Goal: Task Accomplishment & Management: Complete application form

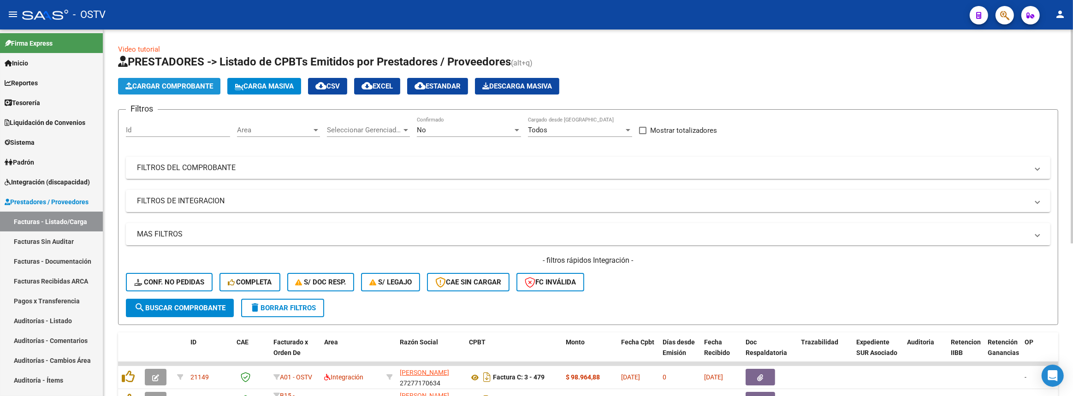
click at [182, 82] on span "Cargar Comprobante" at bounding box center [169, 86] width 88 height 8
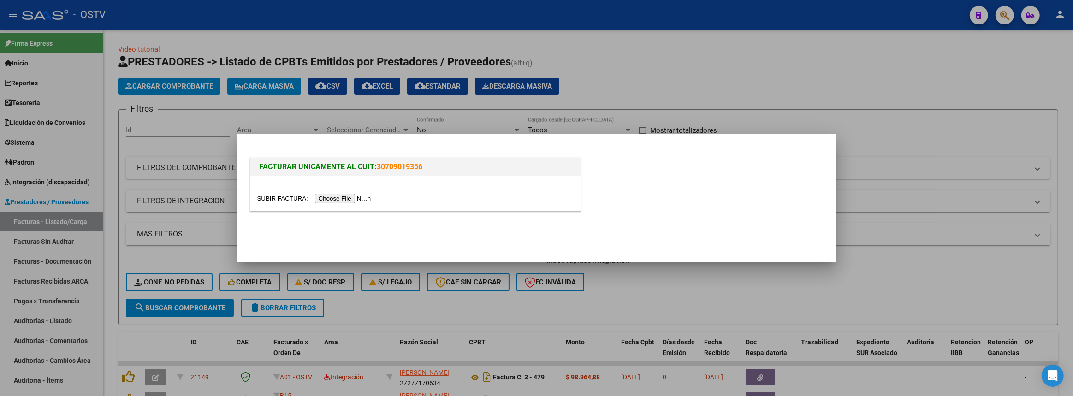
click at [348, 200] on input "file" at bounding box center [315, 199] width 117 height 10
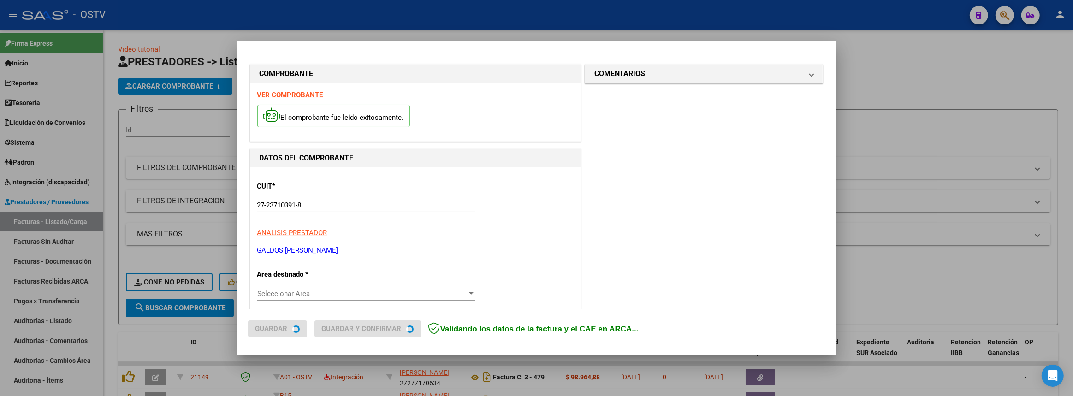
click at [295, 275] on p "Area destinado *" at bounding box center [304, 274] width 95 height 11
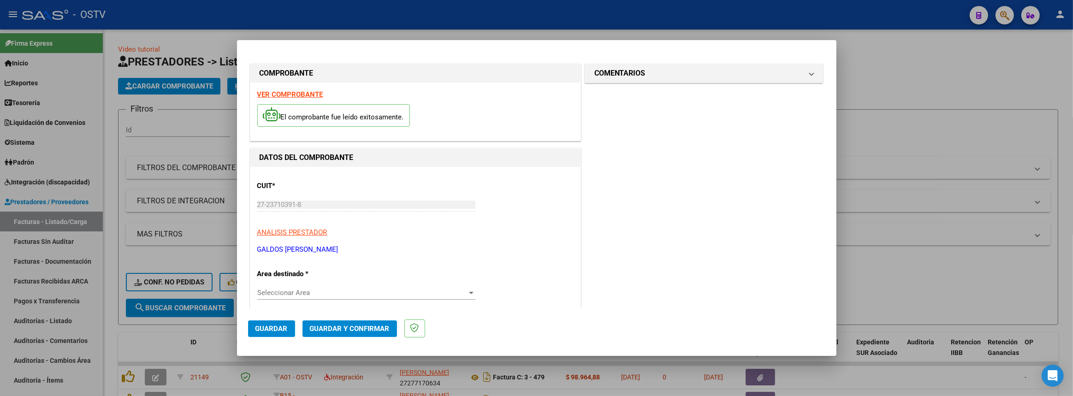
click at [289, 290] on span "Seleccionar Area" at bounding box center [362, 293] width 210 height 8
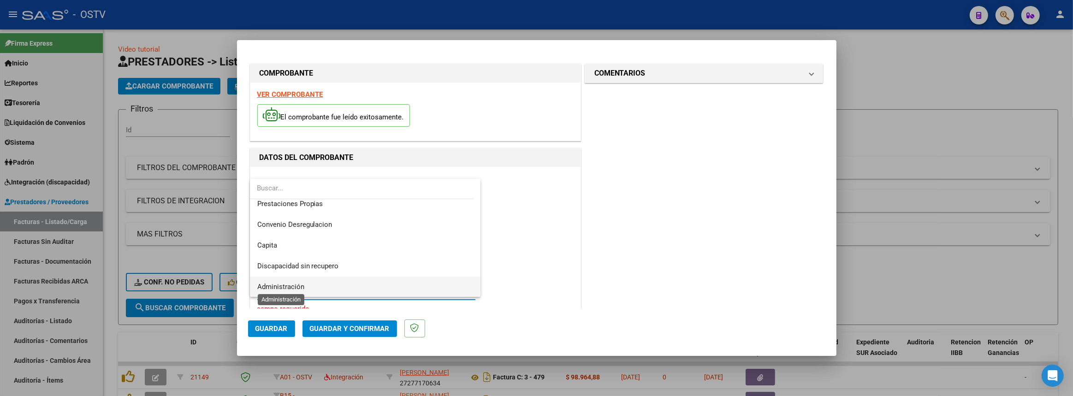
click at [295, 285] on span "Administración" at bounding box center [280, 287] width 47 height 8
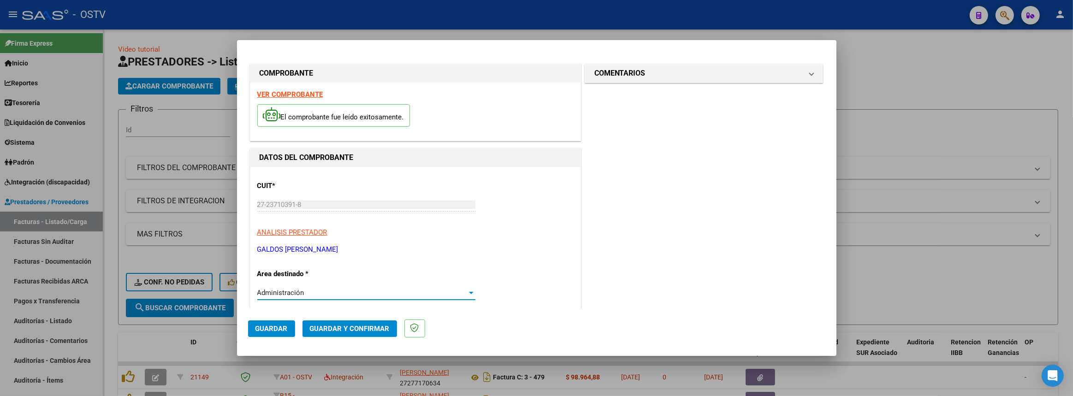
scroll to position [89, 0]
click at [265, 327] on span "Guardar" at bounding box center [272, 329] width 32 height 8
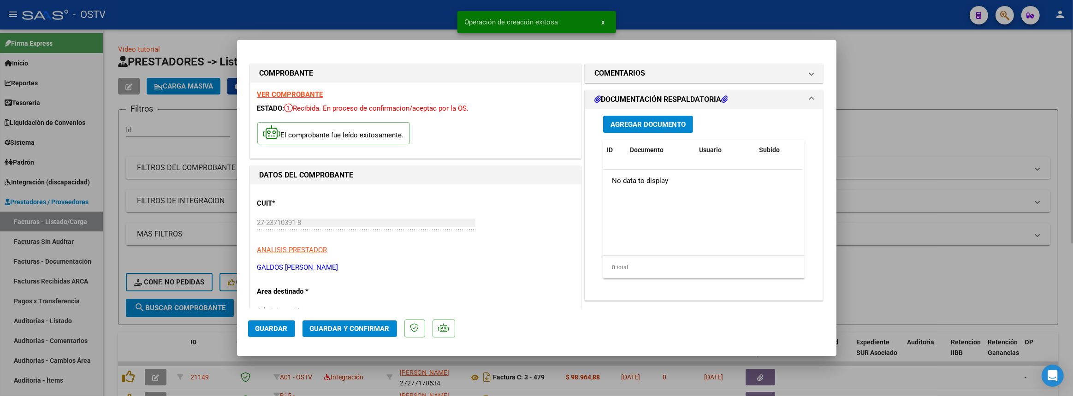
click at [922, 114] on div at bounding box center [536, 198] width 1073 height 396
type input "$ 0,00"
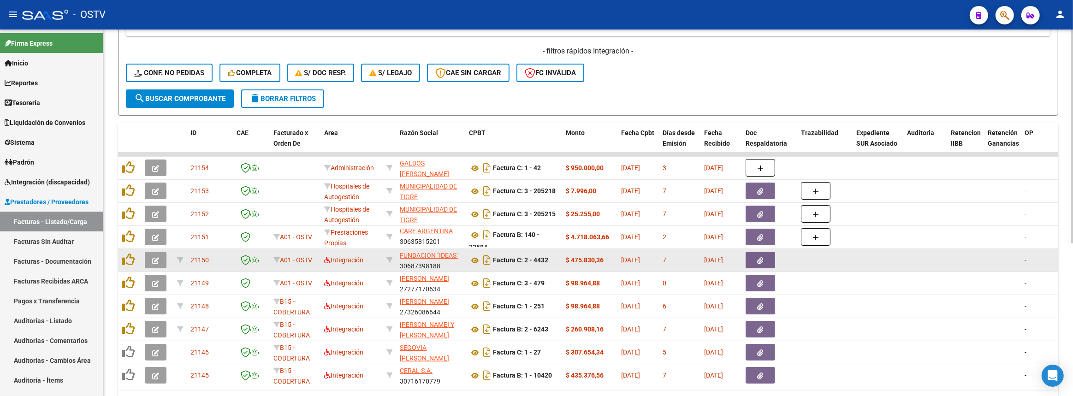
scroll to position [261, 0]
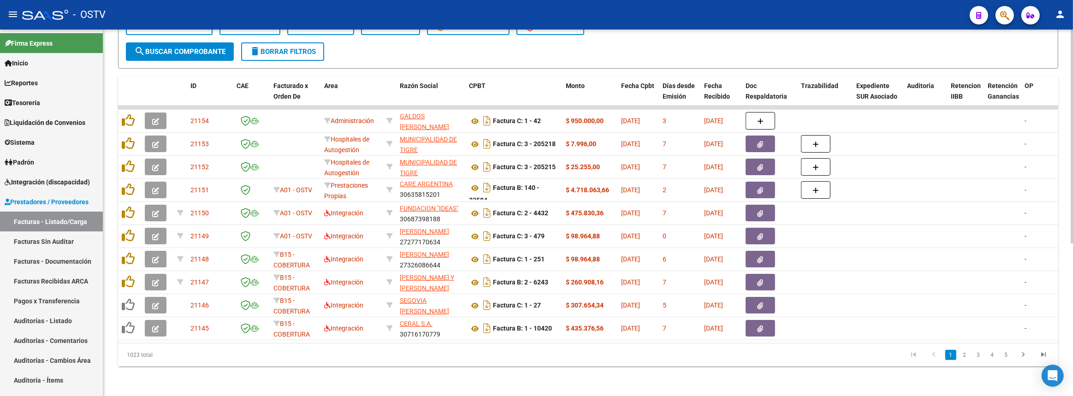
click at [966, 355] on link "2" at bounding box center [964, 355] width 11 height 10
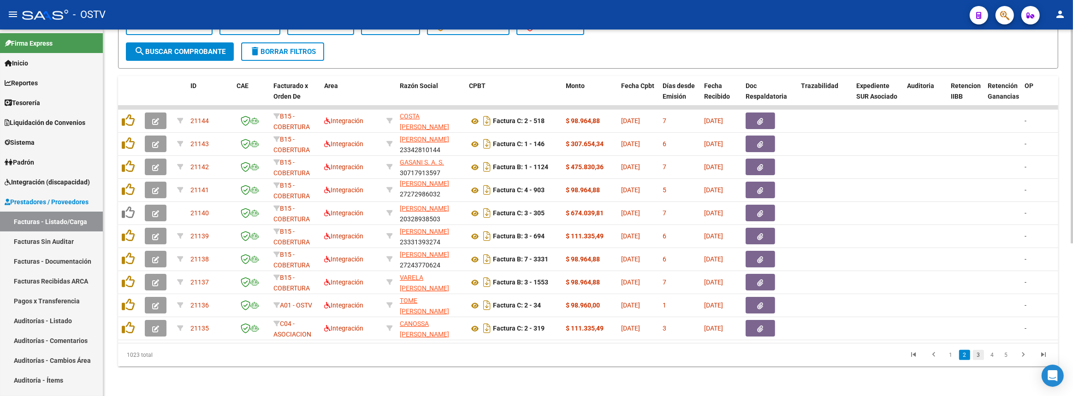
click at [979, 354] on link "3" at bounding box center [978, 355] width 11 height 10
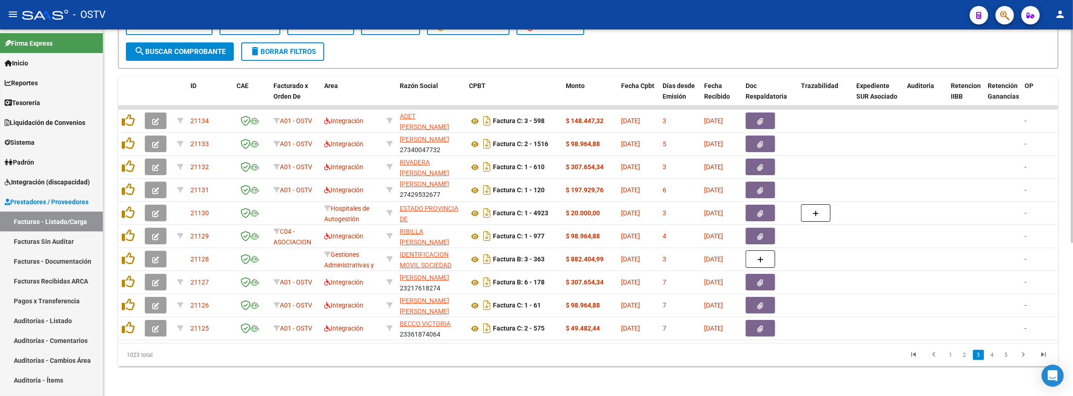
scroll to position [1, 0]
click at [996, 351] on link "4" at bounding box center [992, 355] width 11 height 10
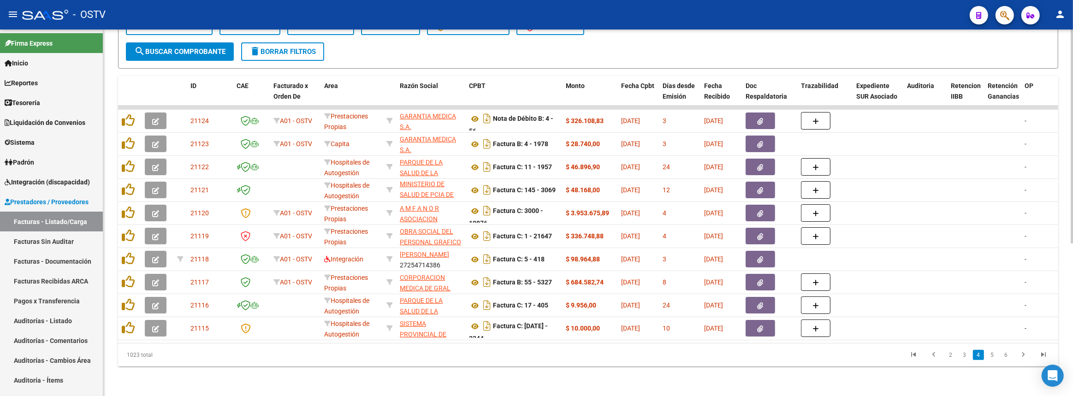
scroll to position [12, 0]
click at [993, 352] on link "5" at bounding box center [992, 355] width 11 height 10
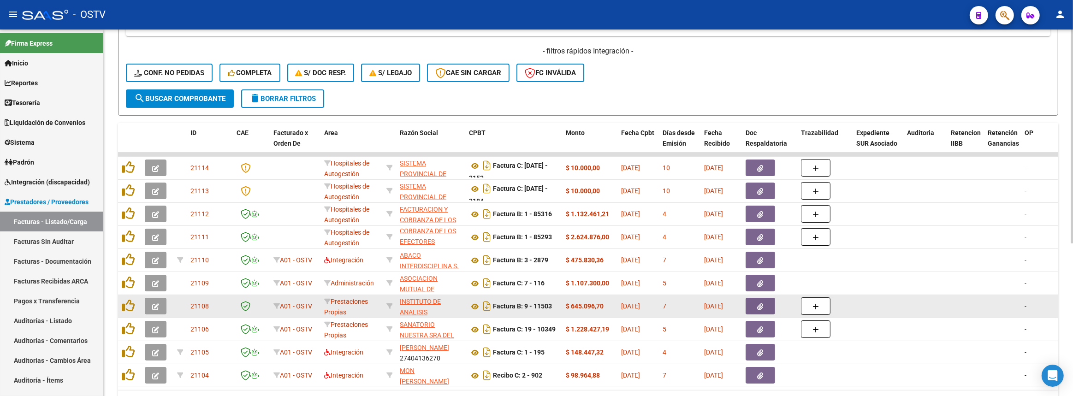
scroll to position [261, 0]
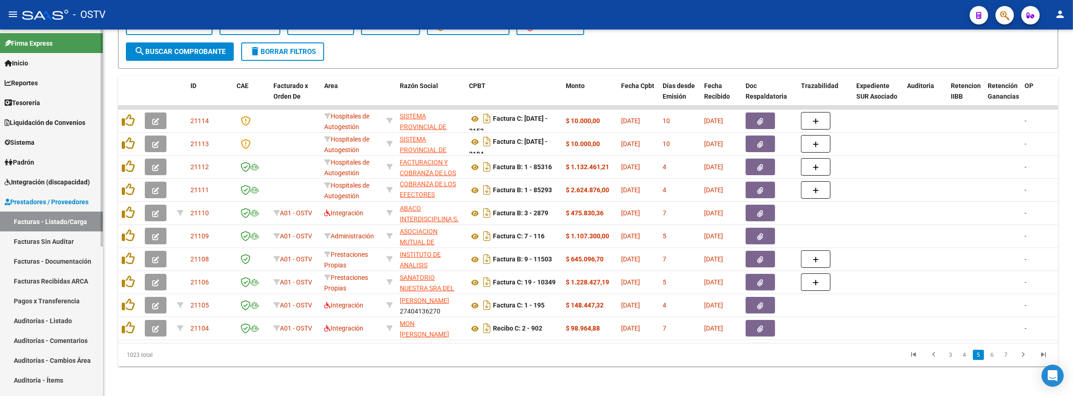
click at [42, 318] on link "Auditorías - Listado" at bounding box center [51, 321] width 103 height 20
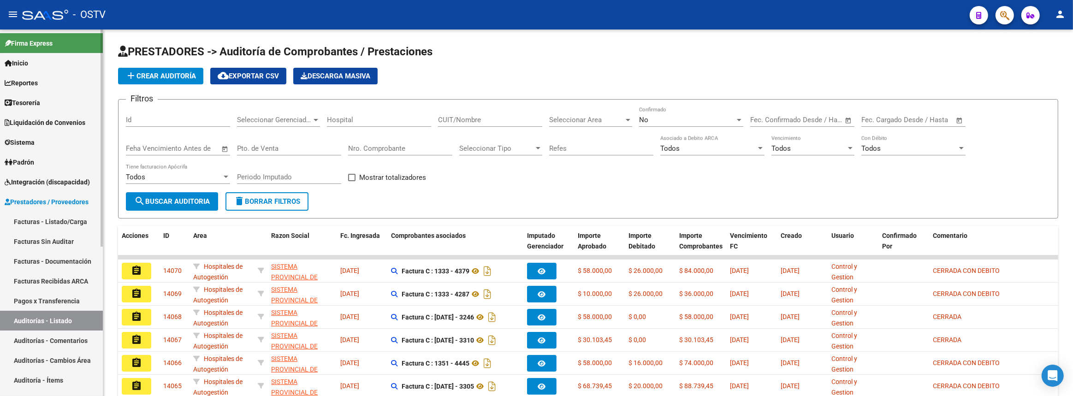
click at [76, 323] on link "Auditorías - Listado" at bounding box center [51, 321] width 103 height 20
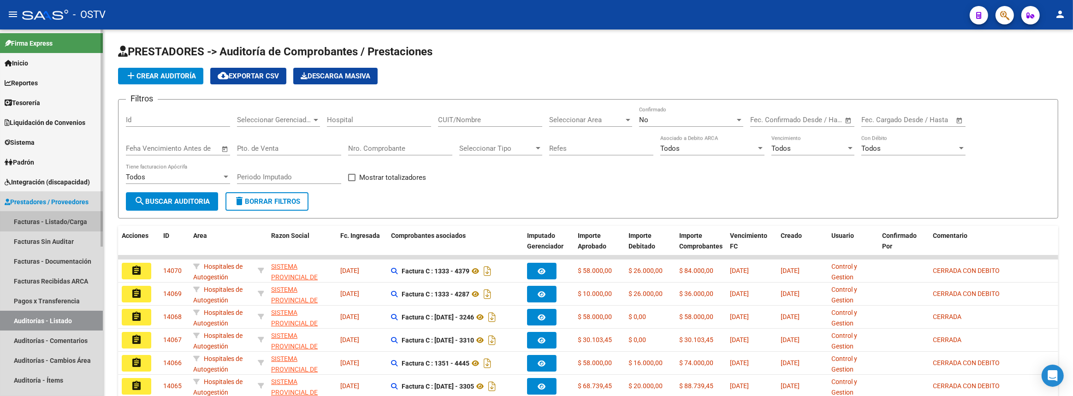
drag, startPoint x: 41, startPoint y: 223, endPoint x: 79, endPoint y: 223, distance: 37.8
click at [41, 223] on link "Facturas - Listado/Carga" at bounding box center [51, 222] width 103 height 20
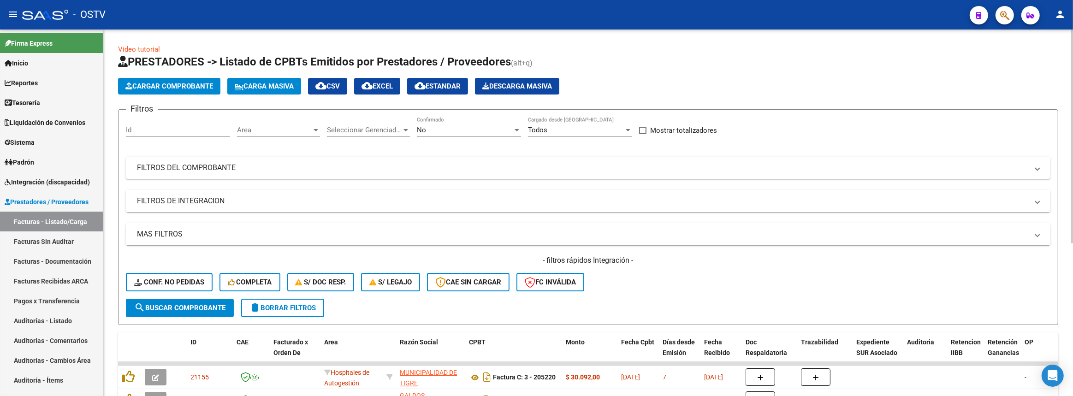
scroll to position [42, 0]
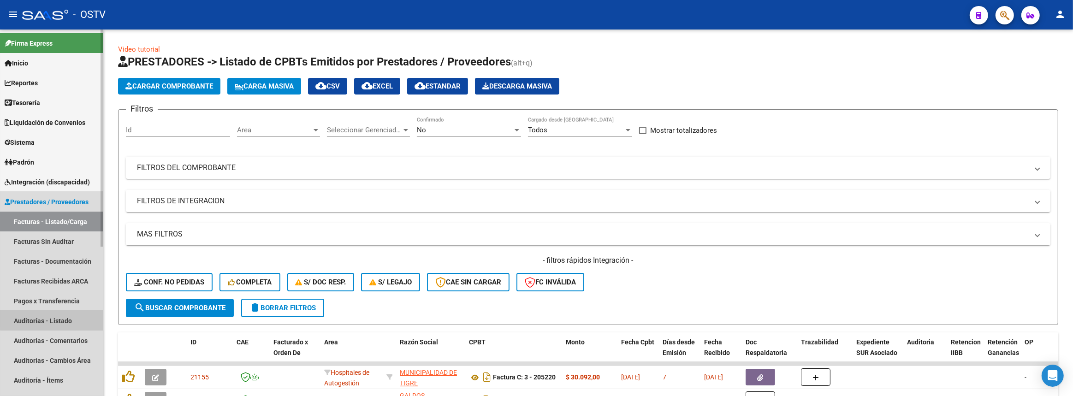
click at [54, 317] on link "Auditorías - Listado" at bounding box center [51, 321] width 103 height 20
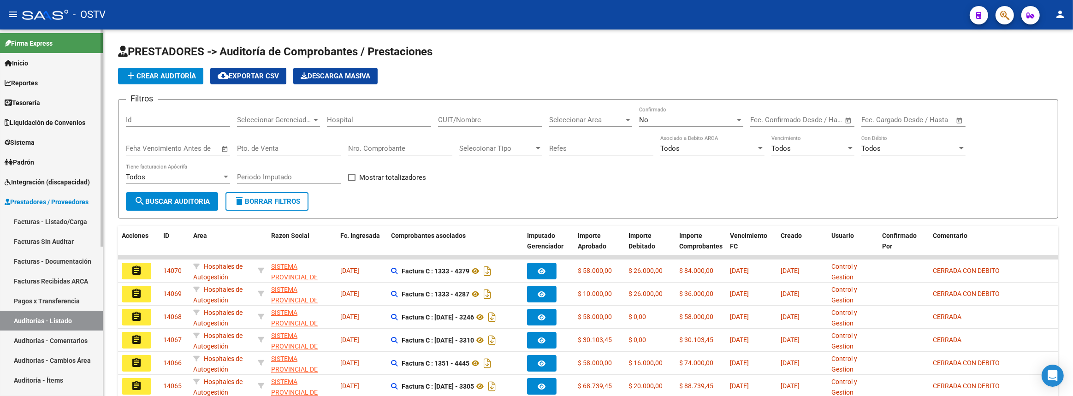
click at [66, 224] on link "Facturas - Listado/Carga" at bounding box center [51, 222] width 103 height 20
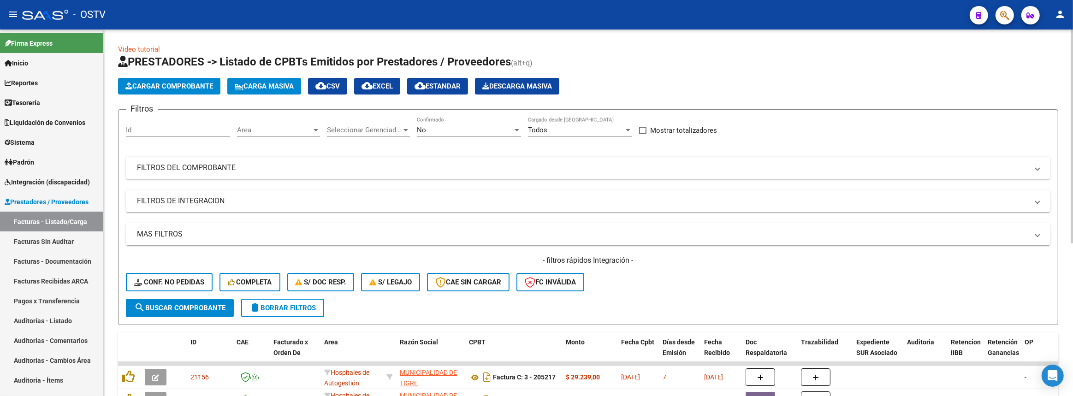
drag, startPoint x: 324, startPoint y: 166, endPoint x: 331, endPoint y: 166, distance: 7.4
click at [325, 166] on mat-panel-title "FILTROS DEL COMPROBANTE" at bounding box center [583, 168] width 892 height 10
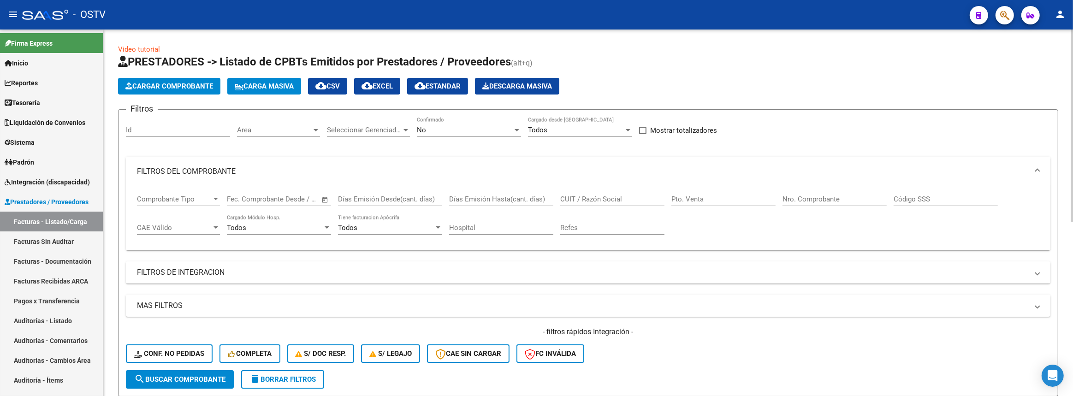
click at [635, 198] on input "CUIT / Razón Social" at bounding box center [612, 199] width 104 height 8
type input "pilar"
click at [483, 134] on div "No Confirmado" at bounding box center [469, 127] width 104 height 20
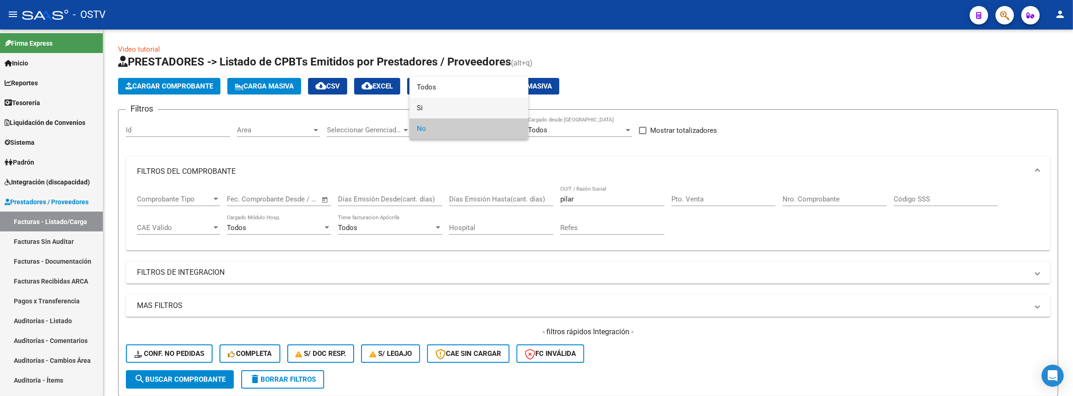
click at [475, 113] on span "Si" at bounding box center [469, 108] width 104 height 21
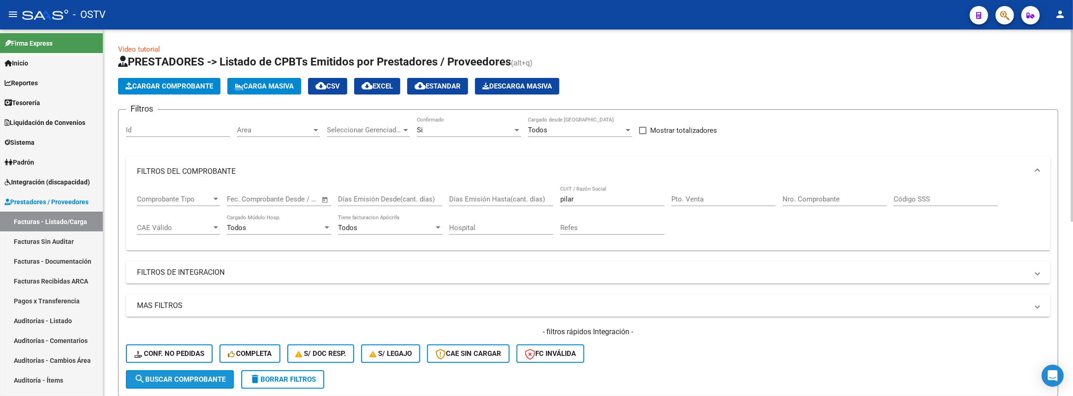
click at [189, 383] on button "search Buscar Comprobante" at bounding box center [180, 379] width 108 height 18
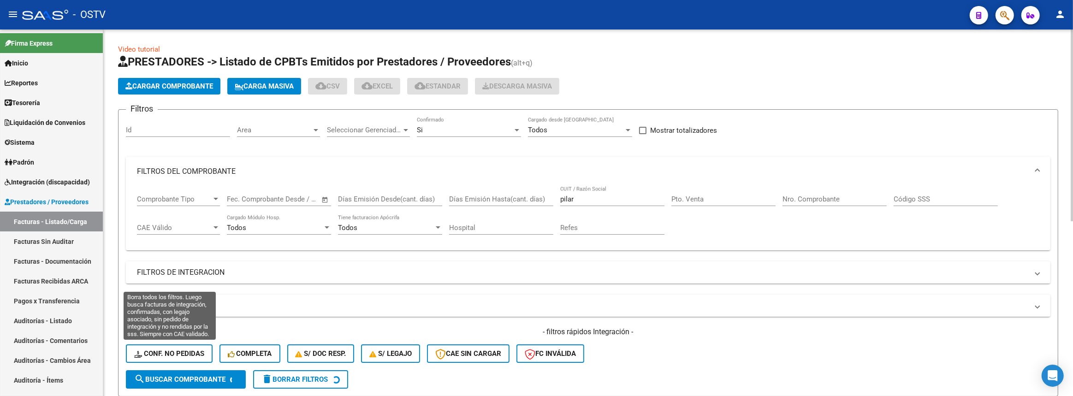
scroll to position [251, 0]
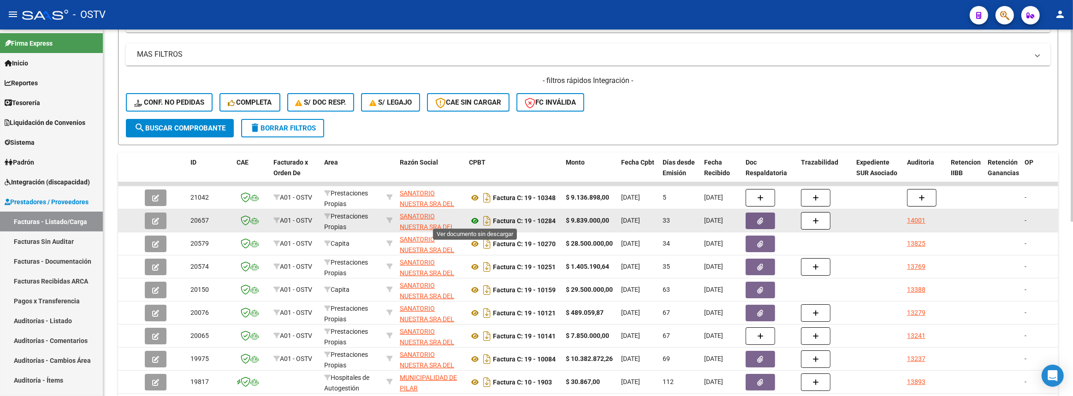
click at [470, 217] on icon at bounding box center [475, 220] width 12 height 11
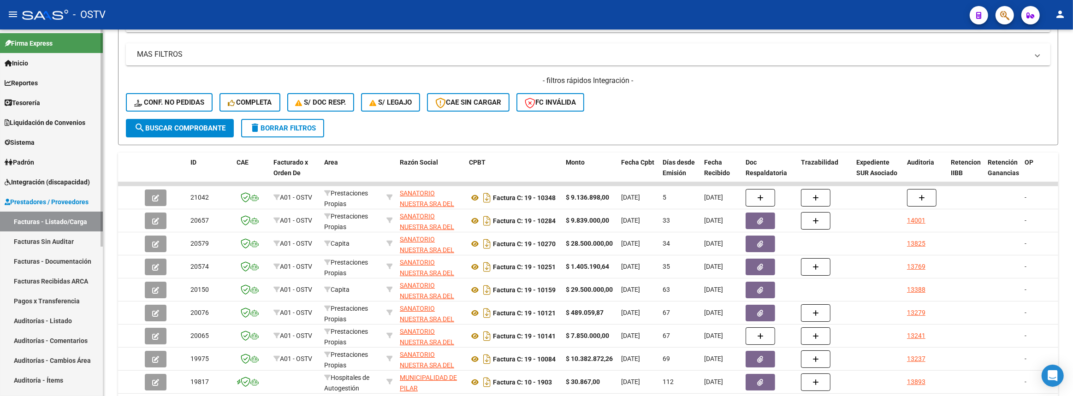
drag, startPoint x: 42, startPoint y: 322, endPoint x: 45, endPoint y: 309, distance: 12.9
click at [42, 321] on link "Auditorías - Listado" at bounding box center [51, 321] width 103 height 20
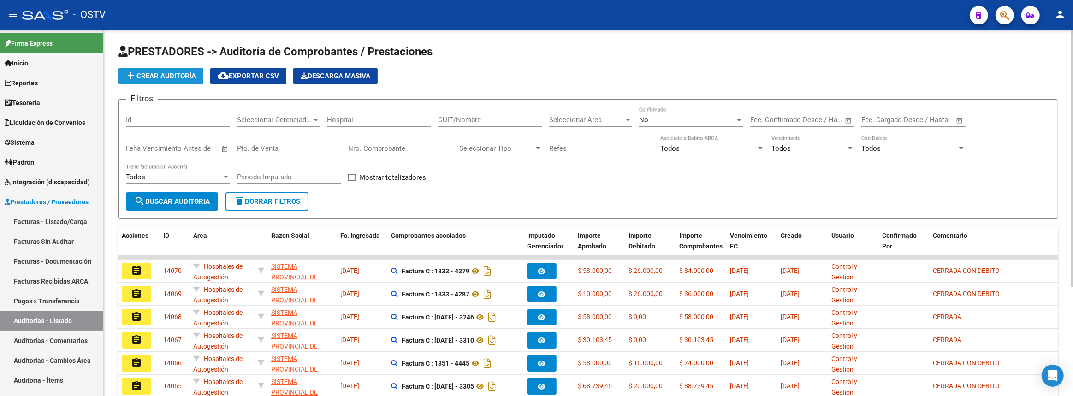
click at [166, 74] on span "add Crear Auditoría" at bounding box center [160, 76] width 71 height 8
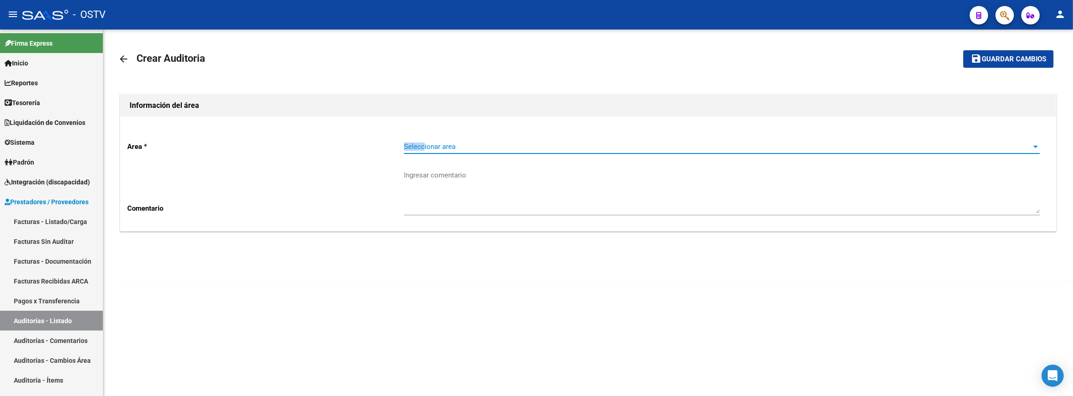
click at [424, 142] on div "Seleccionar area Seleccionar area" at bounding box center [722, 144] width 636 height 20
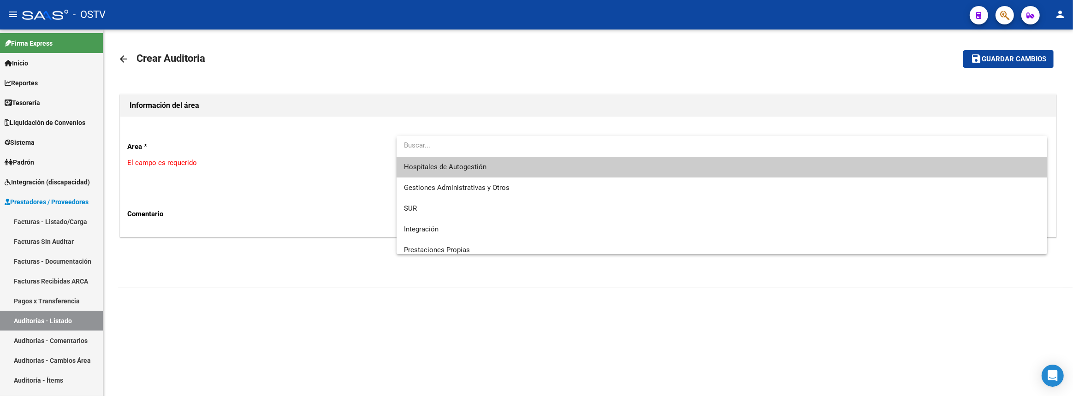
scroll to position [83, 0]
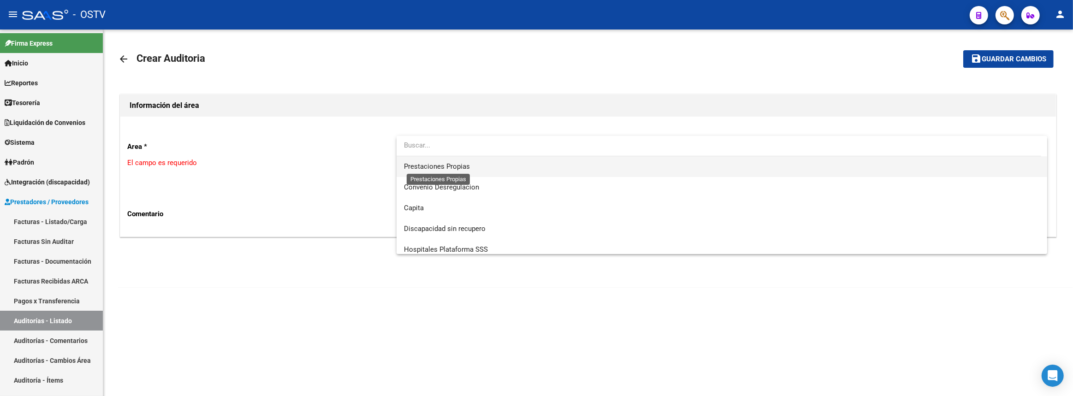
drag, startPoint x: 433, startPoint y: 168, endPoint x: 400, endPoint y: 171, distance: 32.8
click at [433, 168] on span "Prestaciones Propias" at bounding box center [437, 166] width 66 height 8
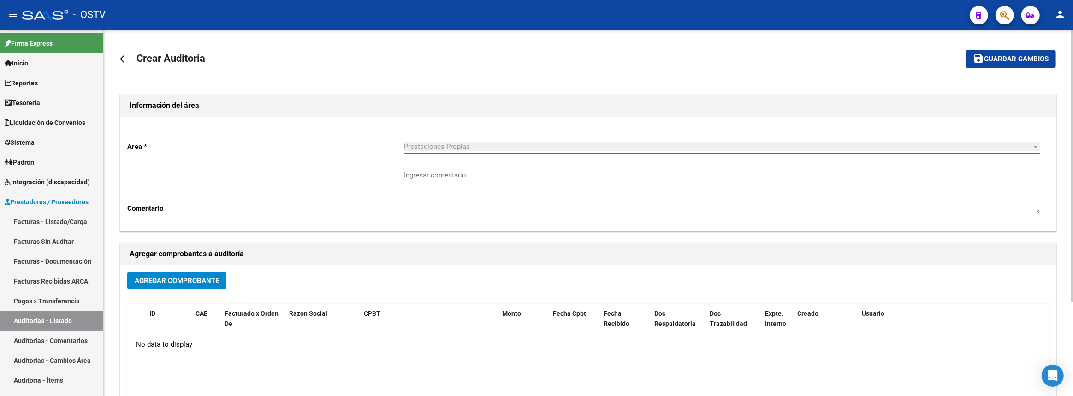
scroll to position [83, 0]
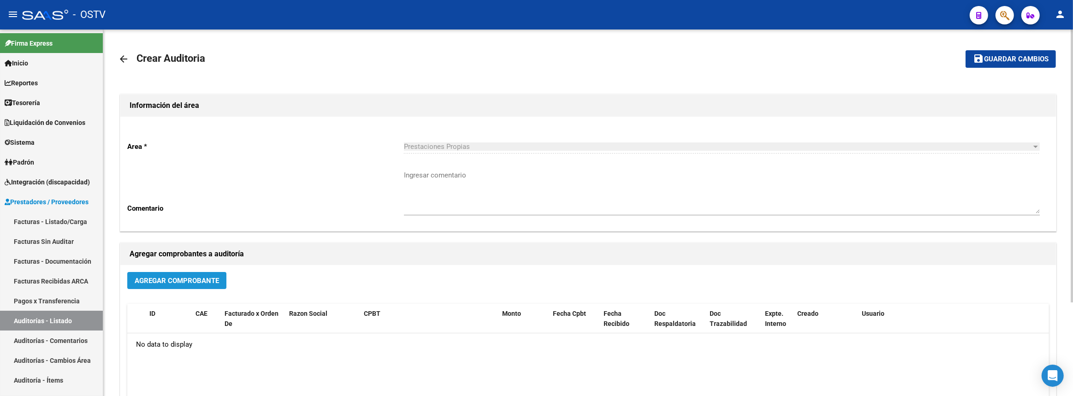
click at [207, 279] on span "Agregar Comprobante" at bounding box center [177, 281] width 84 height 8
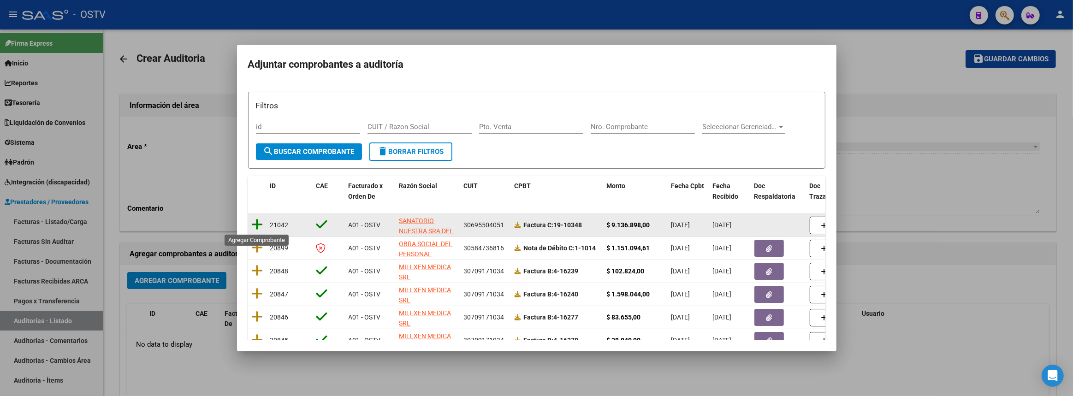
click at [255, 225] on icon at bounding box center [258, 224] width 12 height 13
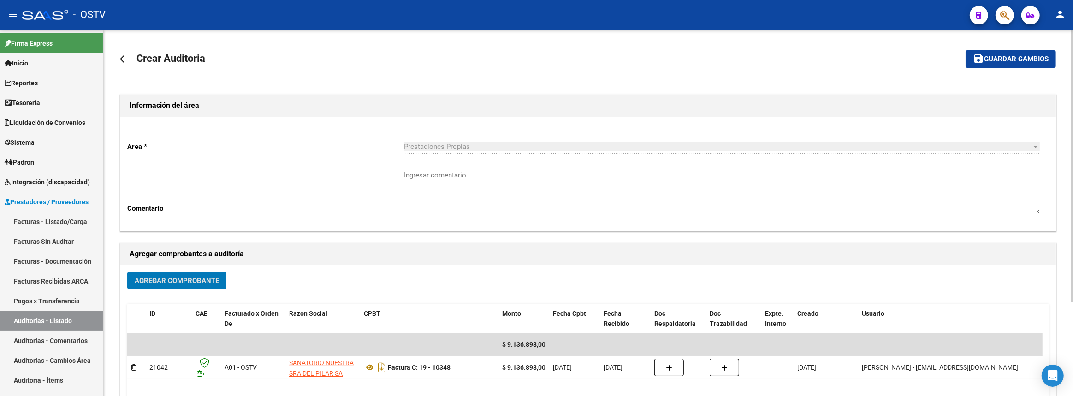
drag, startPoint x: 976, startPoint y: 57, endPoint x: 969, endPoint y: 57, distance: 6.9
click at [976, 57] on mat-icon "save" at bounding box center [978, 58] width 11 height 11
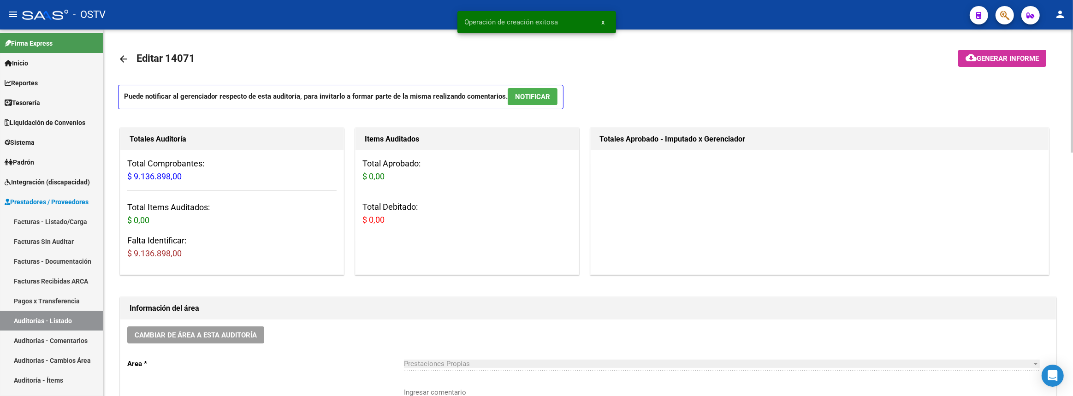
scroll to position [209, 0]
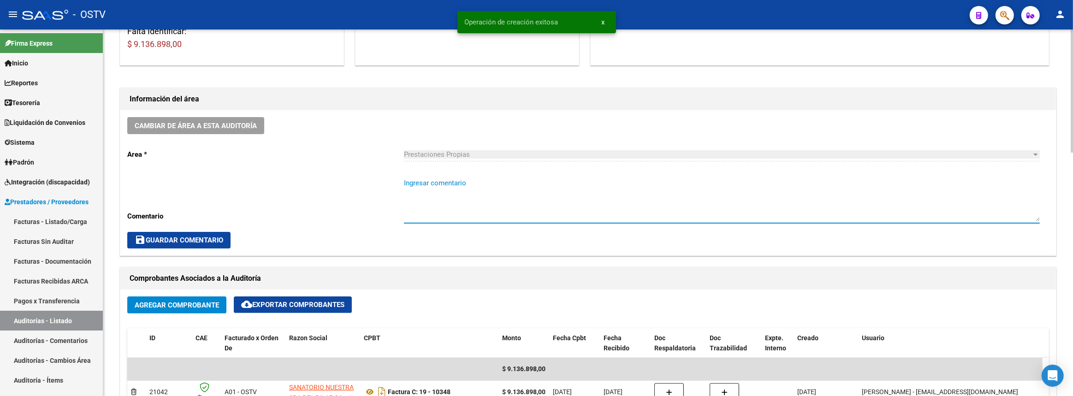
click at [449, 187] on textarea "Ingresar comentario" at bounding box center [722, 199] width 636 height 43
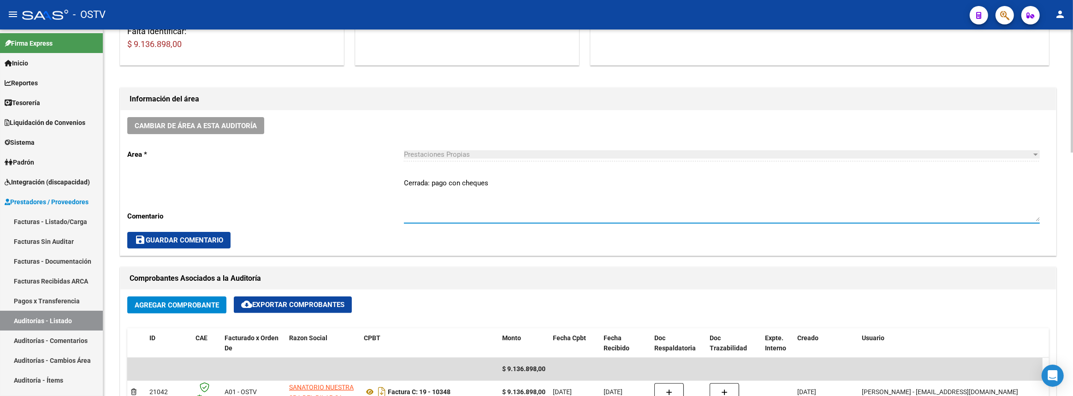
scroll to position [419, 0]
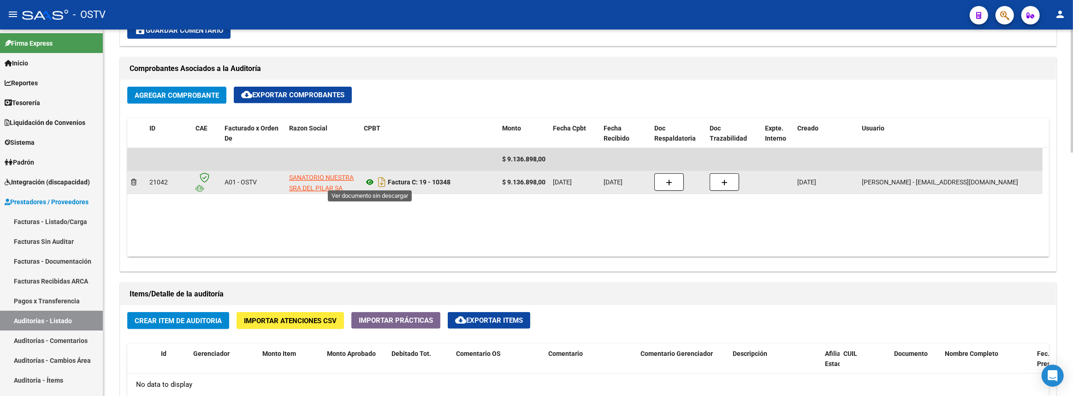
type textarea "Cerrada: pago con cheques"
click at [372, 181] on icon at bounding box center [370, 182] width 12 height 11
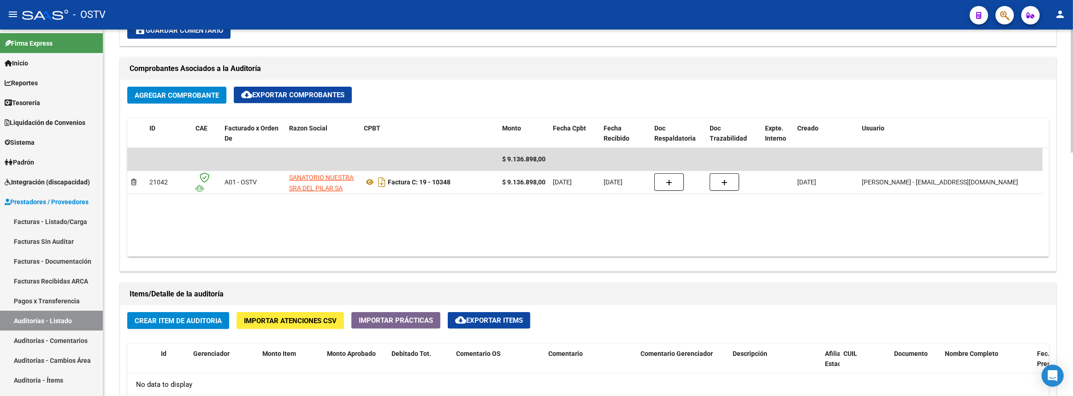
click at [170, 317] on span "Crear Item de Auditoria" at bounding box center [178, 321] width 87 height 8
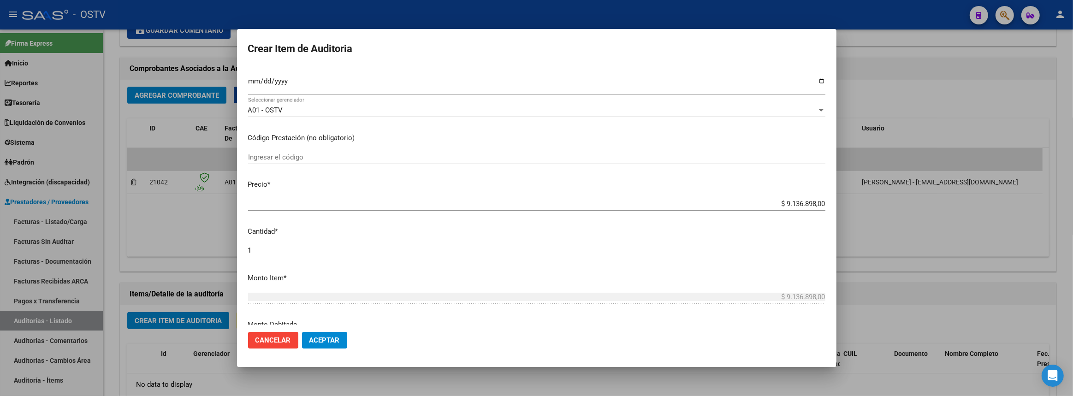
scroll to position [42, 0]
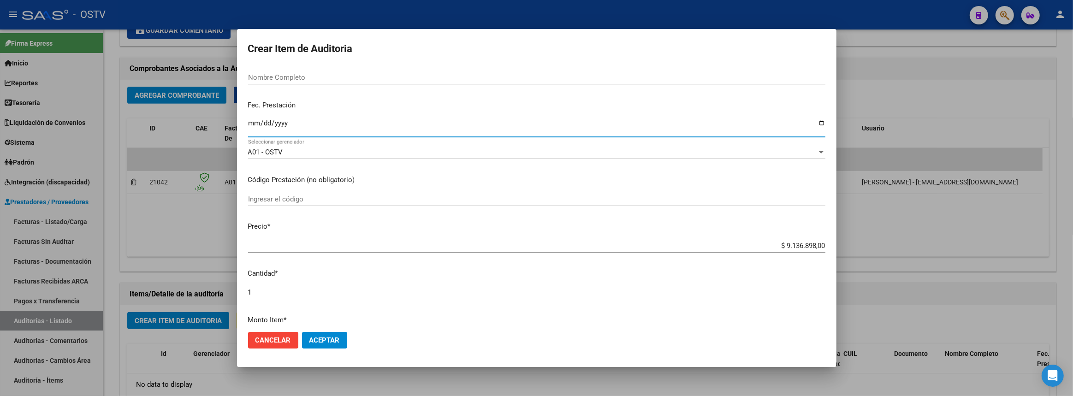
drag, startPoint x: 254, startPoint y: 119, endPoint x: 259, endPoint y: 119, distance: 5.1
click at [254, 120] on input "Ingresar la fecha" at bounding box center [536, 126] width 577 height 15
type input "2025-08-30"
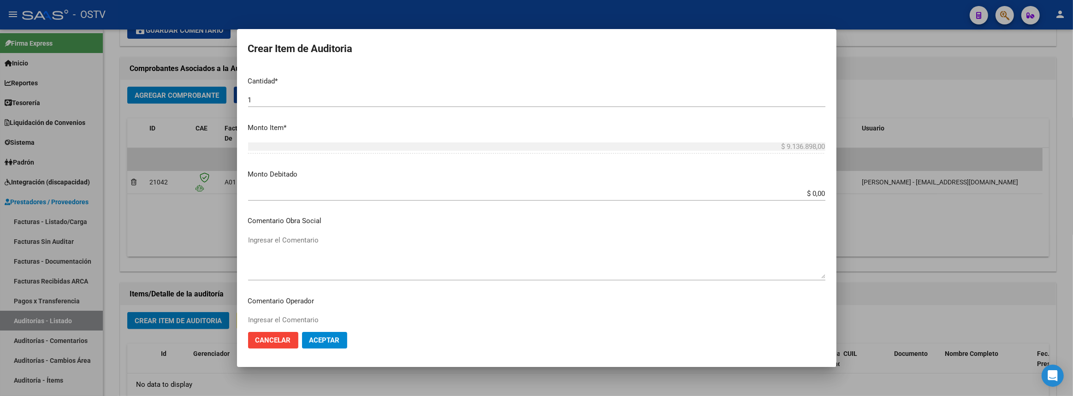
scroll to position [518, 0]
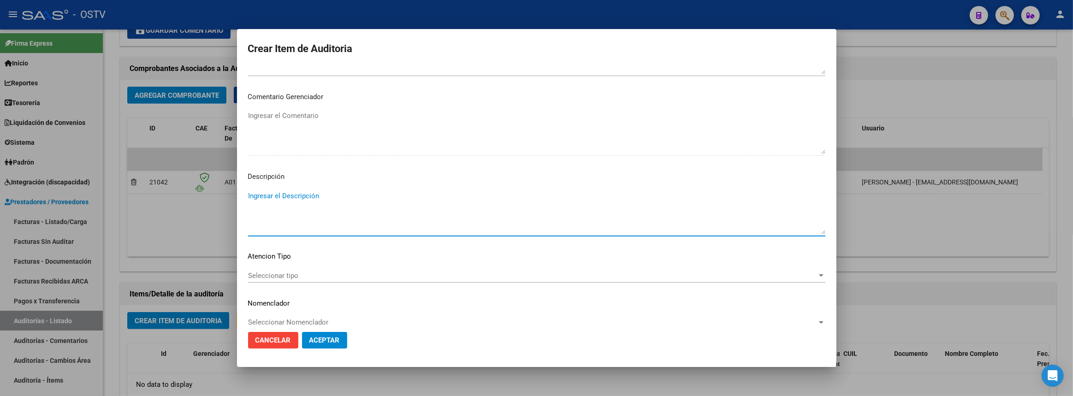
paste textarea "Complemento de prestaciones JULIO 07-2025. C.G"
type textarea "Complemento de prestaciones JULIO 08-2025. C.G"
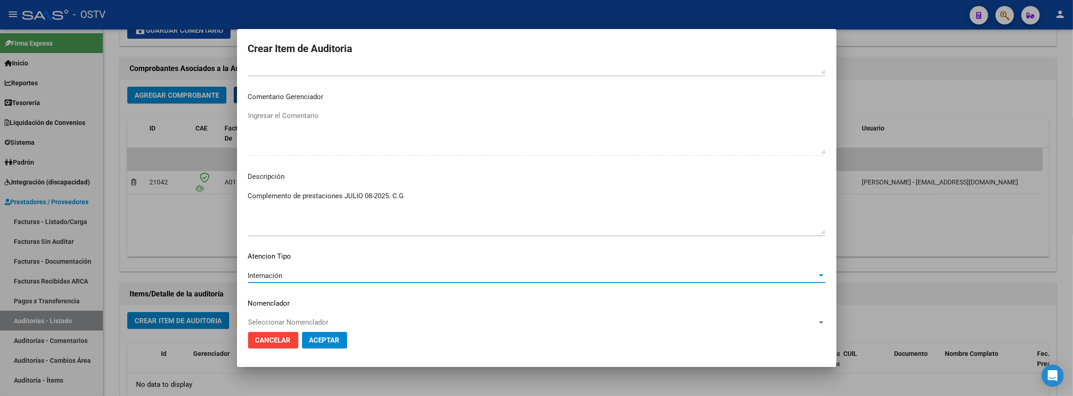
click at [318, 341] on span "Aceptar" at bounding box center [324, 340] width 30 height 8
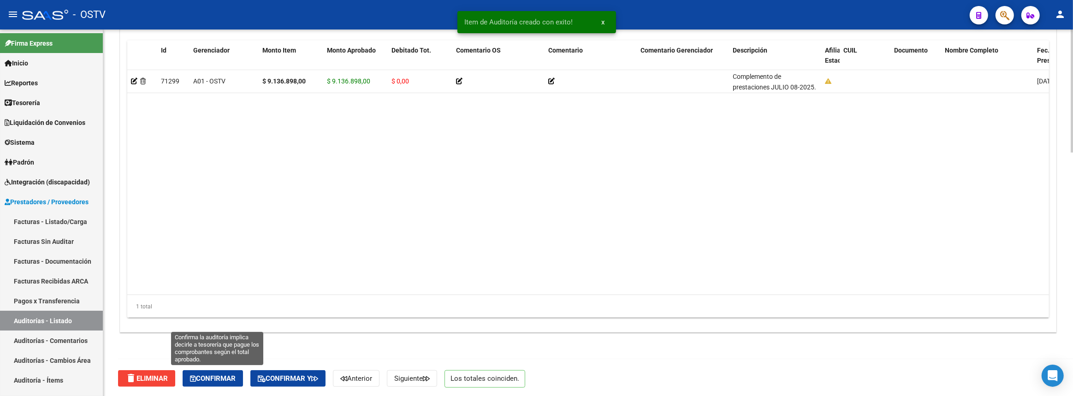
click at [214, 371] on button "Confirmar" at bounding box center [213, 378] width 60 height 17
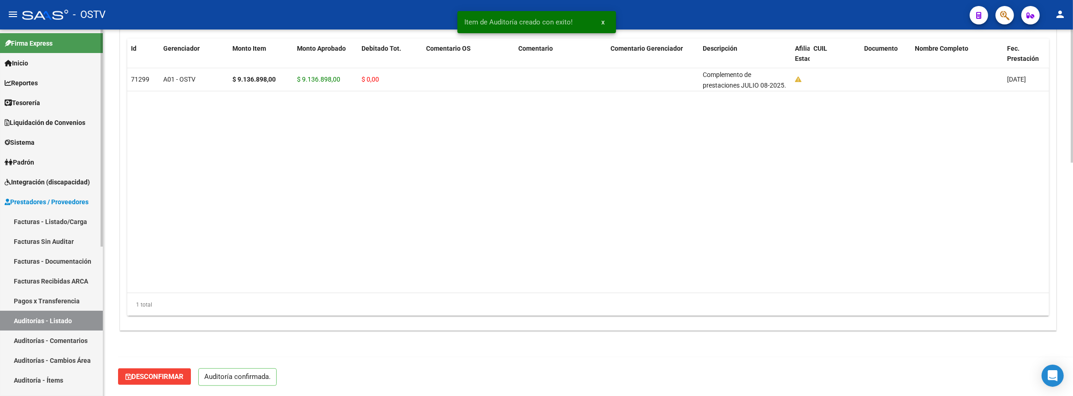
scroll to position [642, 0]
type input "202509"
click at [24, 217] on link "Facturas - Listado/Carga" at bounding box center [51, 222] width 103 height 20
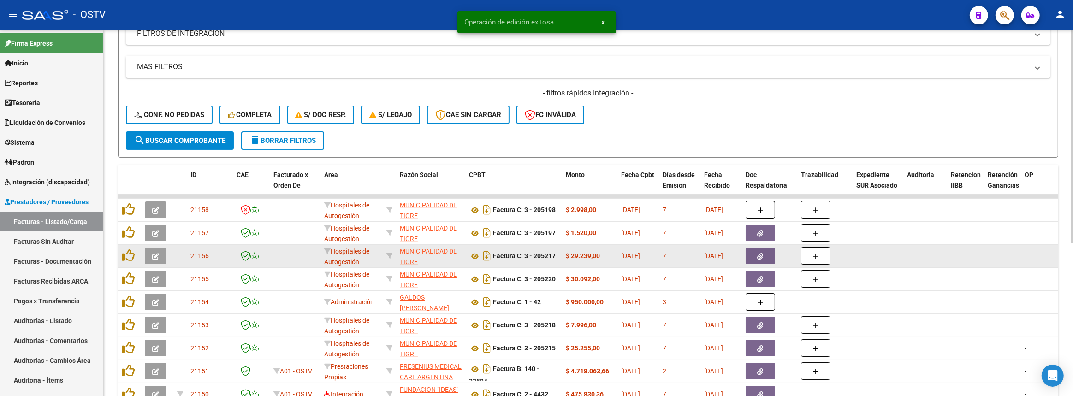
scroll to position [261, 0]
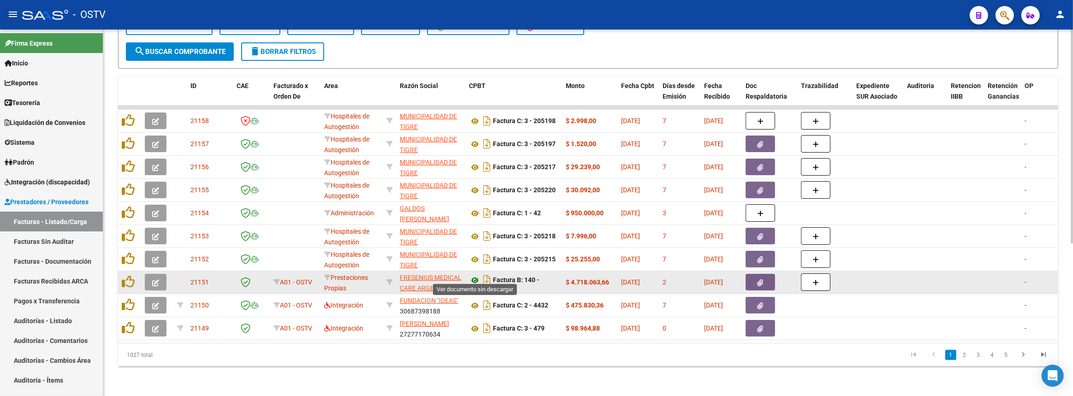
click at [474, 275] on icon at bounding box center [475, 280] width 12 height 11
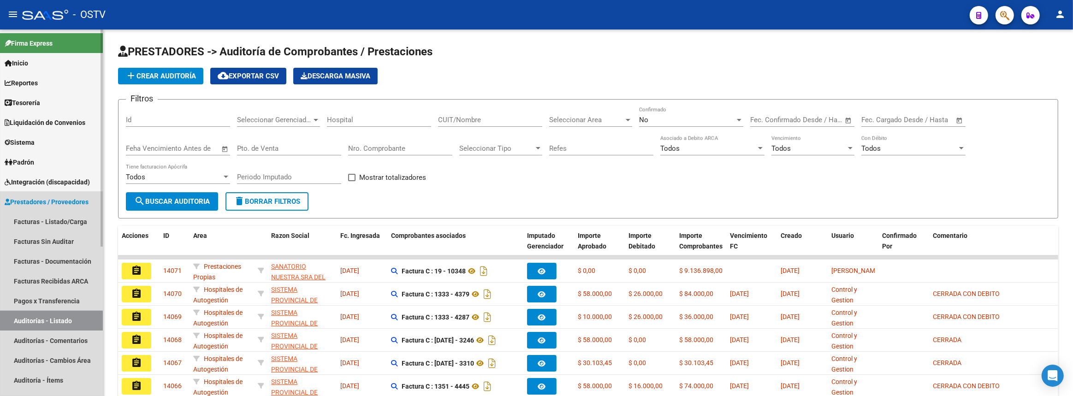
click at [55, 317] on link "Auditorías - Listado" at bounding box center [51, 321] width 103 height 20
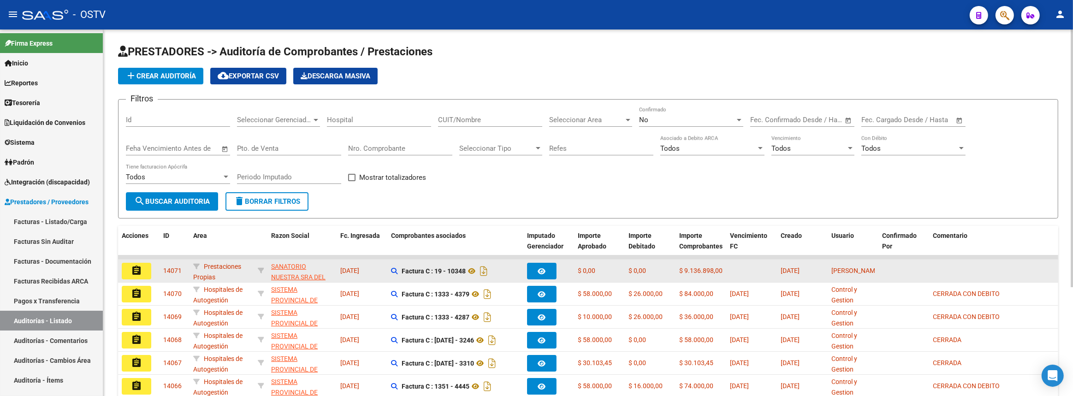
click at [294, 263] on span "SANATORIO NUESTRA SRA DEL PILAR SA" at bounding box center [298, 277] width 54 height 29
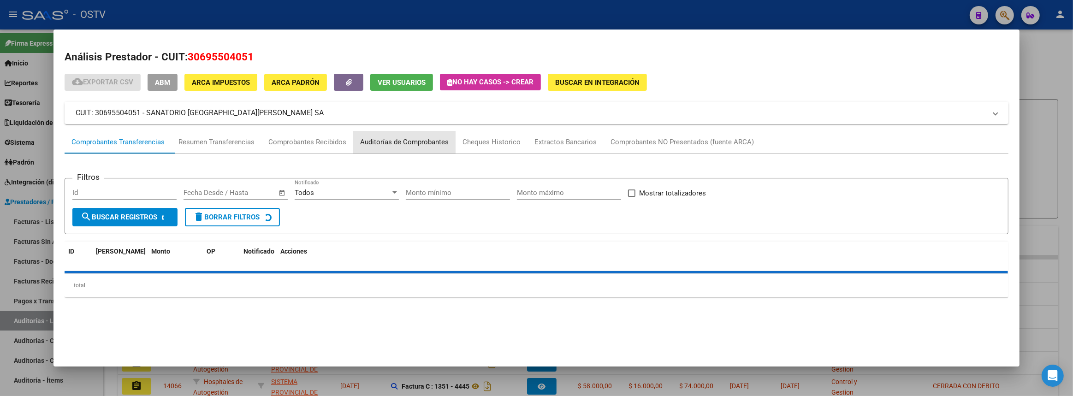
click at [398, 143] on div "Auditorías de Comprobantes" at bounding box center [404, 142] width 89 height 11
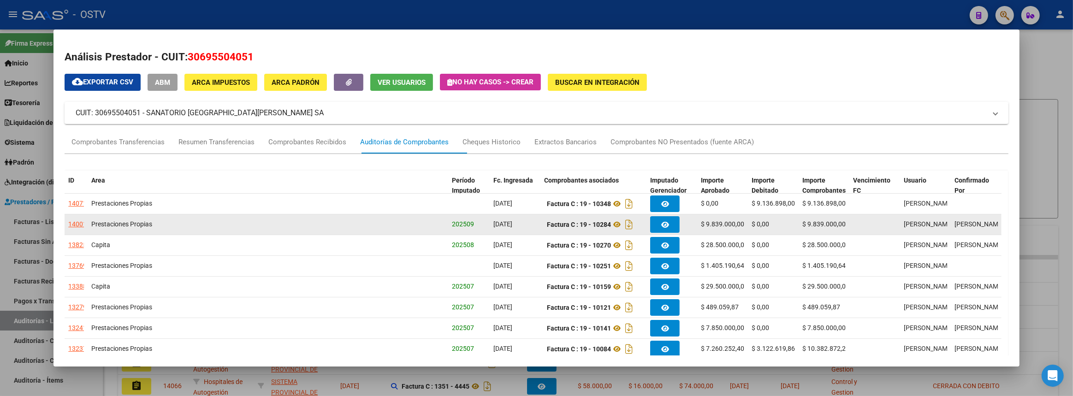
click at [81, 222] on div "14001" at bounding box center [77, 224] width 18 height 11
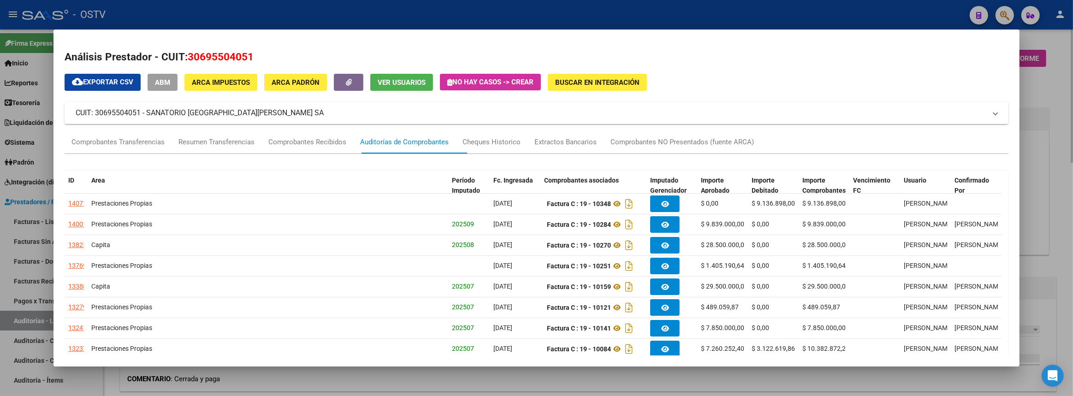
click at [1072, 200] on div at bounding box center [536, 198] width 1073 height 396
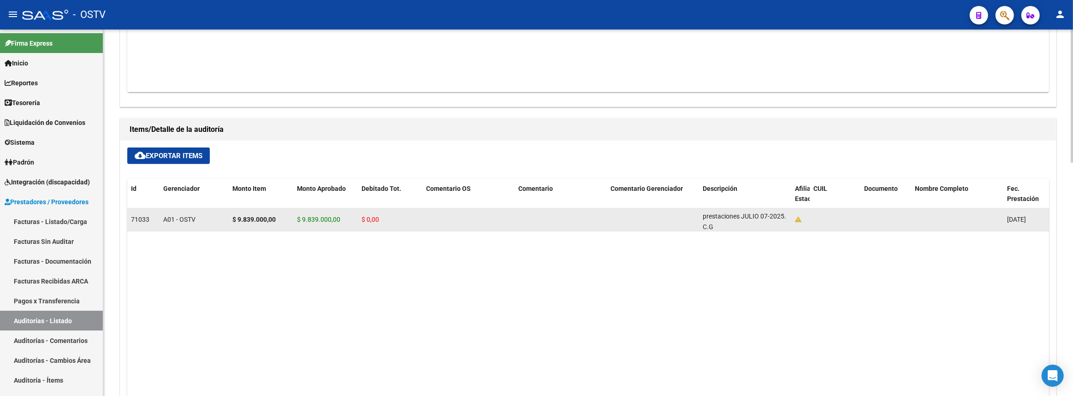
scroll to position [12, 0]
drag, startPoint x: 702, startPoint y: 212, endPoint x: 765, endPoint y: 221, distance: 63.8
click at [765, 221] on div "Complemento de prestaciones JULIO 07-2025. C.G" at bounding box center [745, 219] width 85 height 19
copy span "Complemento de prestaciones JULIO 07-2025. C.G"
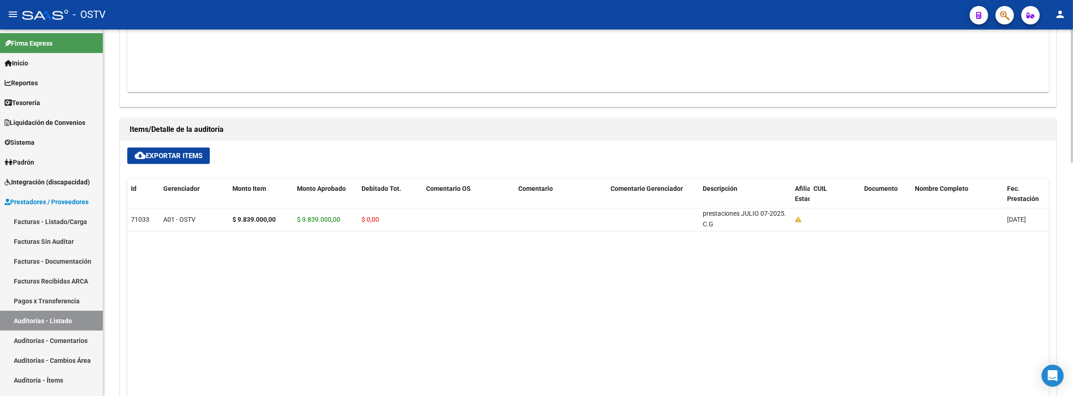
scroll to position [335, 0]
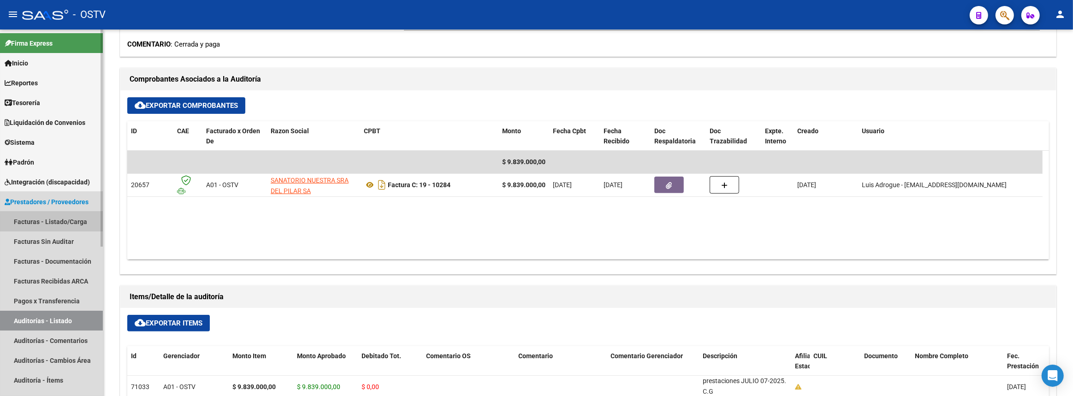
click at [64, 225] on link "Facturas - Listado/Carga" at bounding box center [51, 222] width 103 height 20
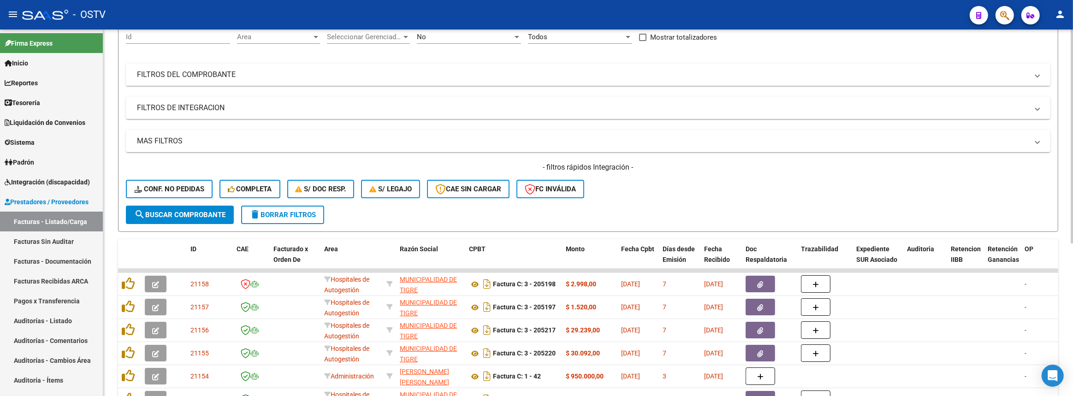
scroll to position [261, 0]
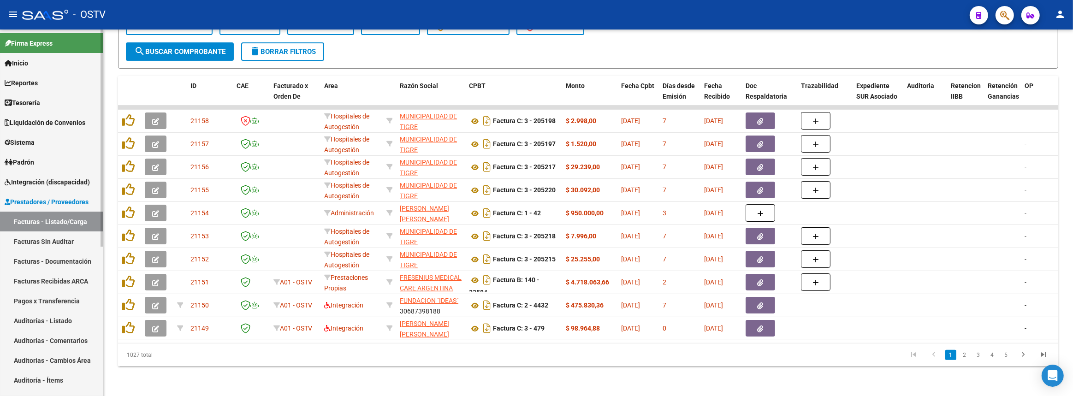
click at [55, 314] on link "Auditorías - Listado" at bounding box center [51, 321] width 103 height 20
